Goal: Information Seeking & Learning: Understand process/instructions

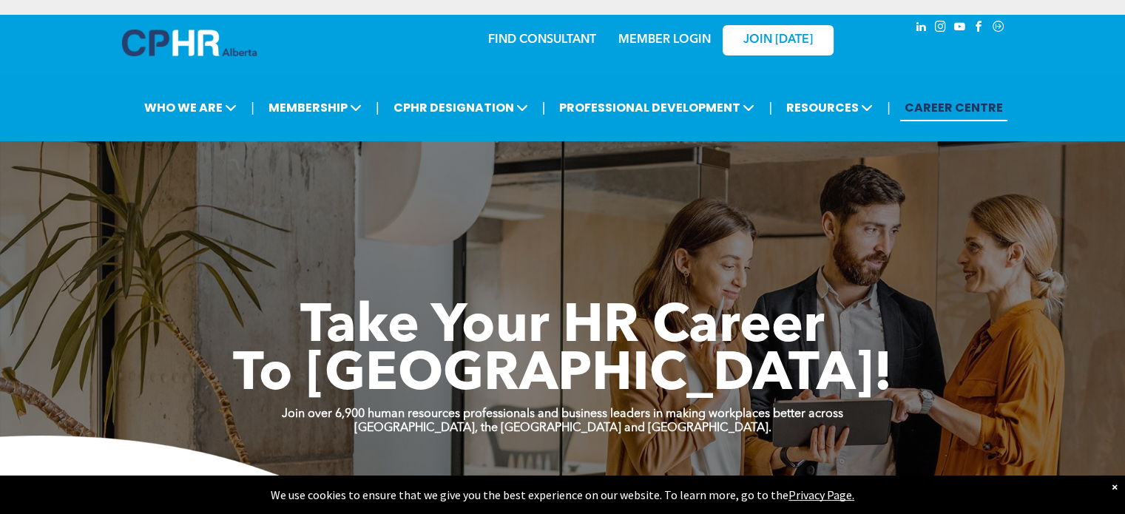
click at [663, 41] on link "MEMBER LOGIN" at bounding box center [664, 40] width 92 height 12
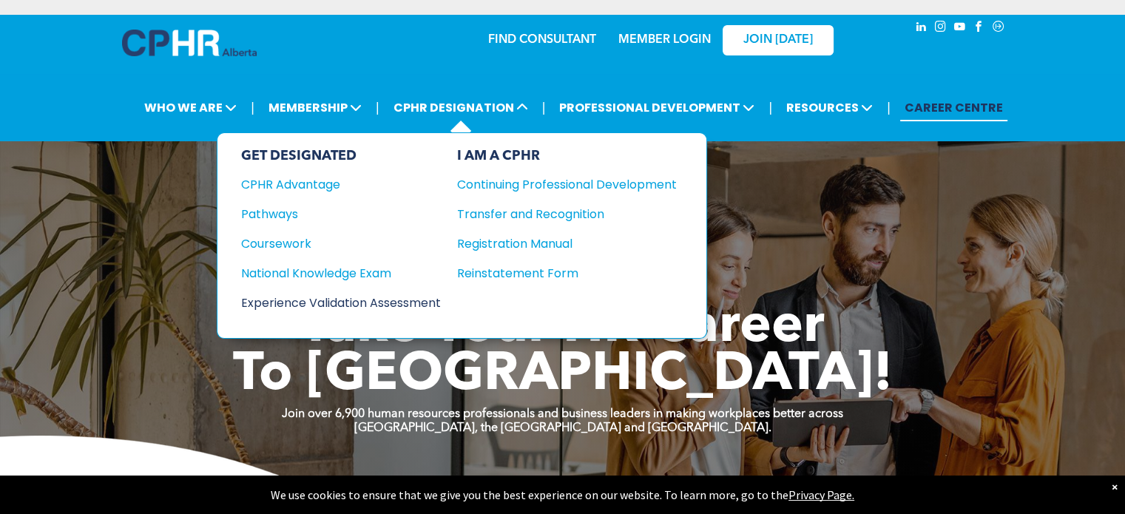
click at [352, 300] on div "Experience Validation Assessment" at bounding box center [331, 303] width 180 height 18
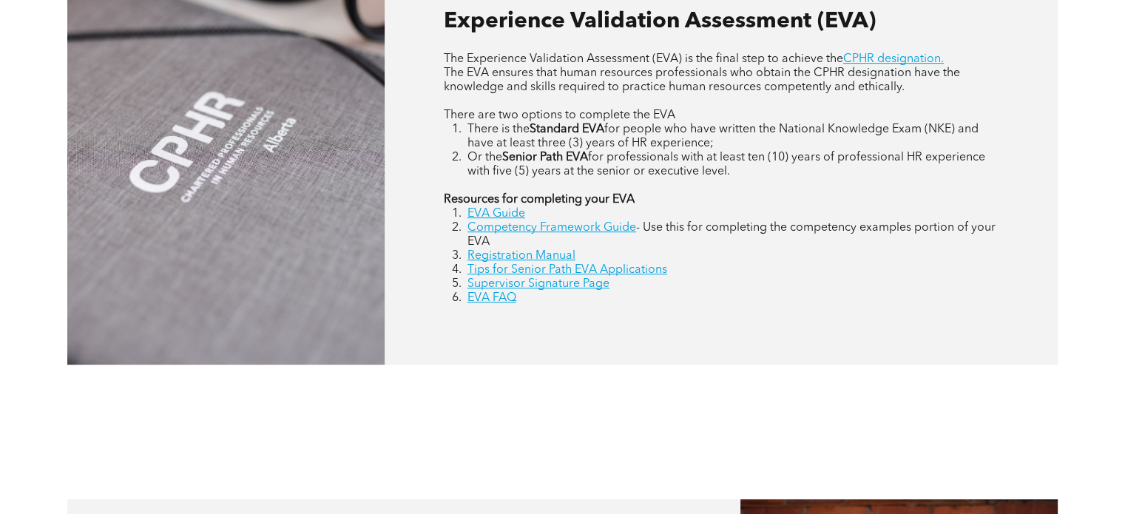
scroll to position [740, 0]
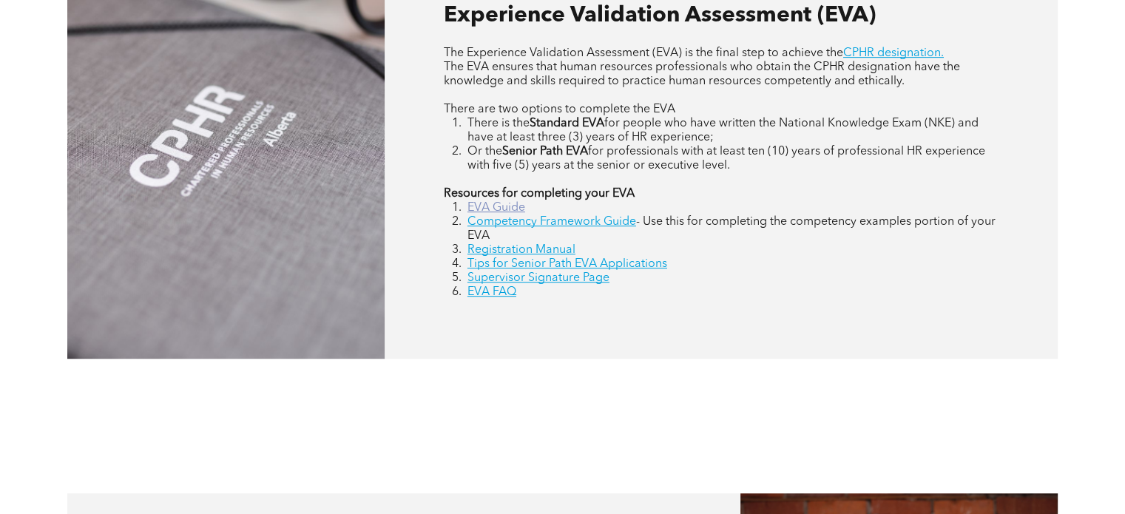
click at [503, 206] on link "EVA Guide" at bounding box center [496, 208] width 58 height 12
click at [540, 245] on link "Registration Manual" at bounding box center [521, 250] width 108 height 12
